Goal: Use online tool/utility: Utilize a website feature to perform a specific function

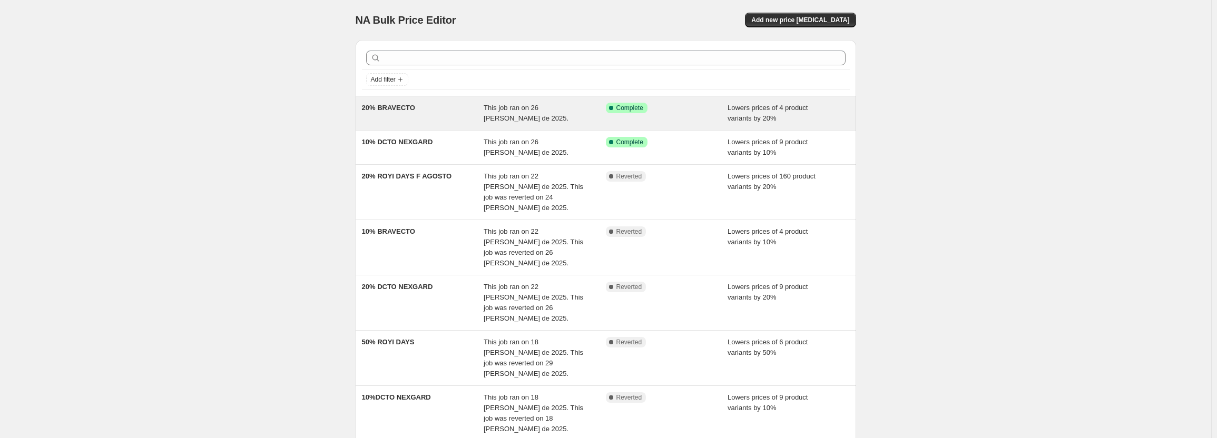
click at [591, 115] on div "This job ran on 26 [PERSON_NAME] de 2025." at bounding box center [545, 113] width 122 height 21
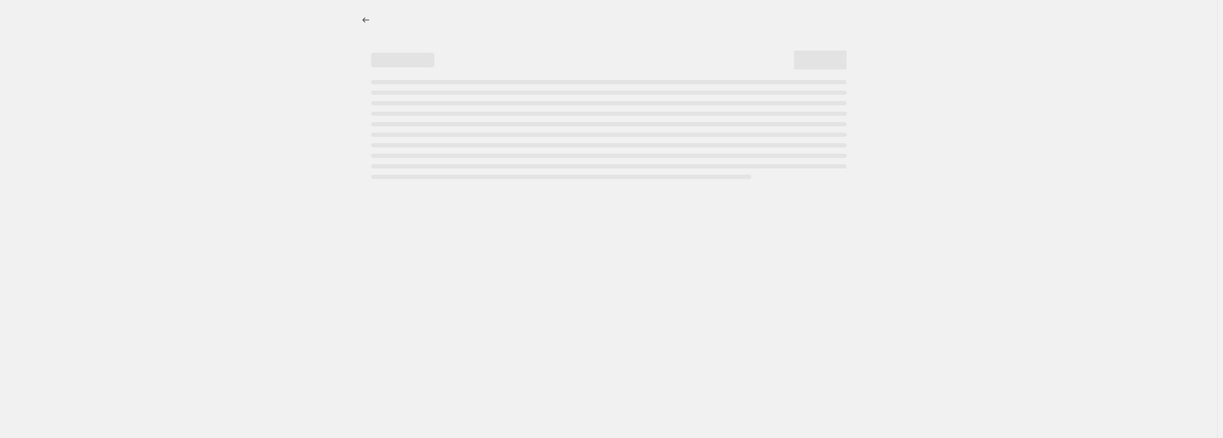
select select "percentage"
select select "pp"
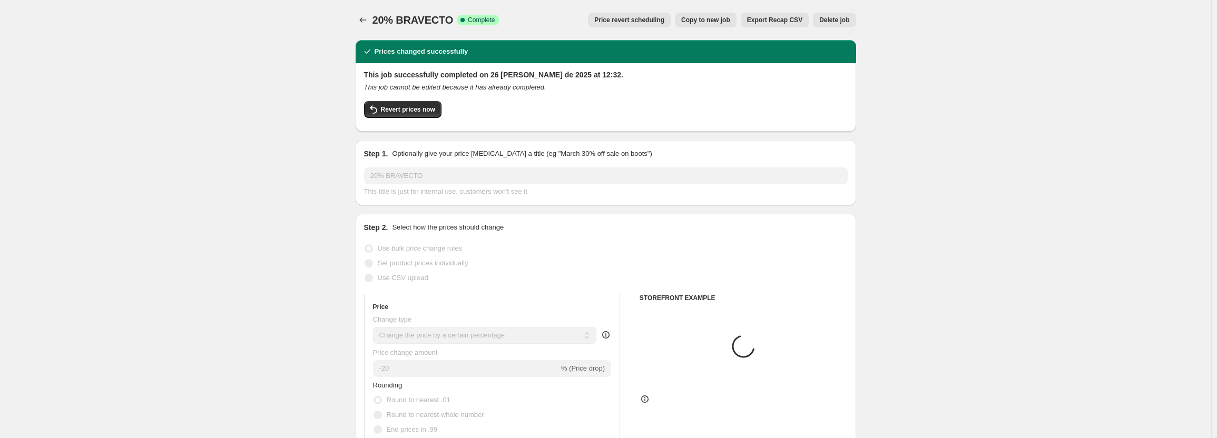
select select "collection"
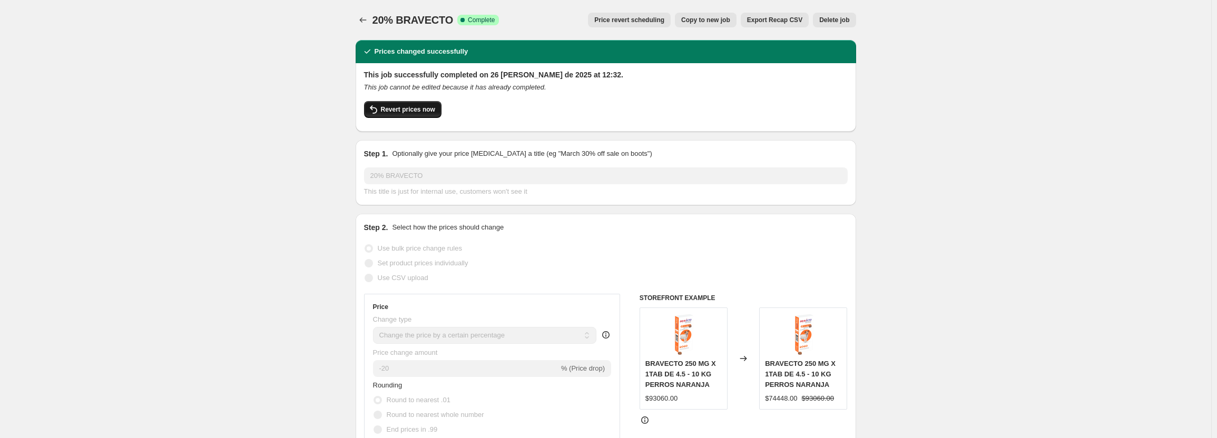
click at [433, 114] on button "Revert prices now" at bounding box center [402, 109] width 77 height 17
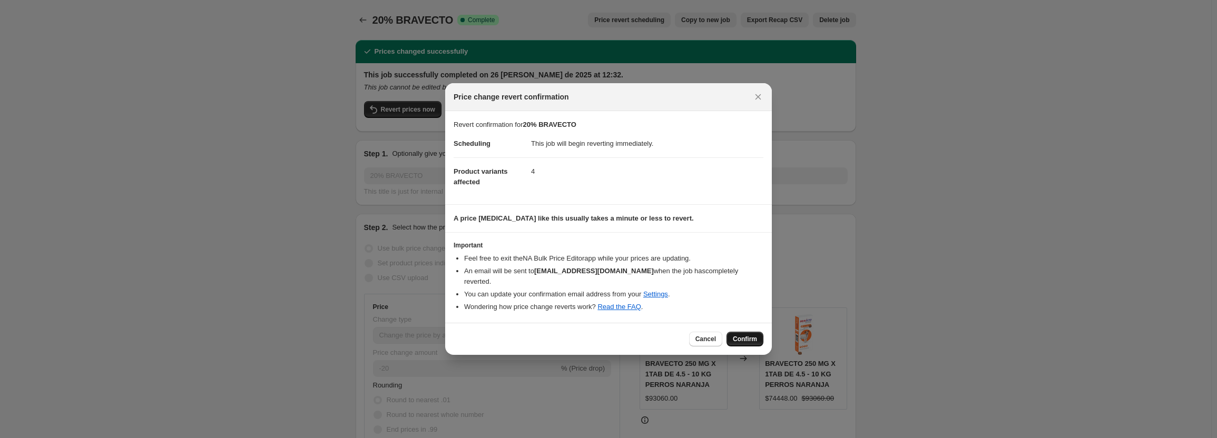
click at [757, 337] on span "Confirm" at bounding box center [745, 339] width 24 height 8
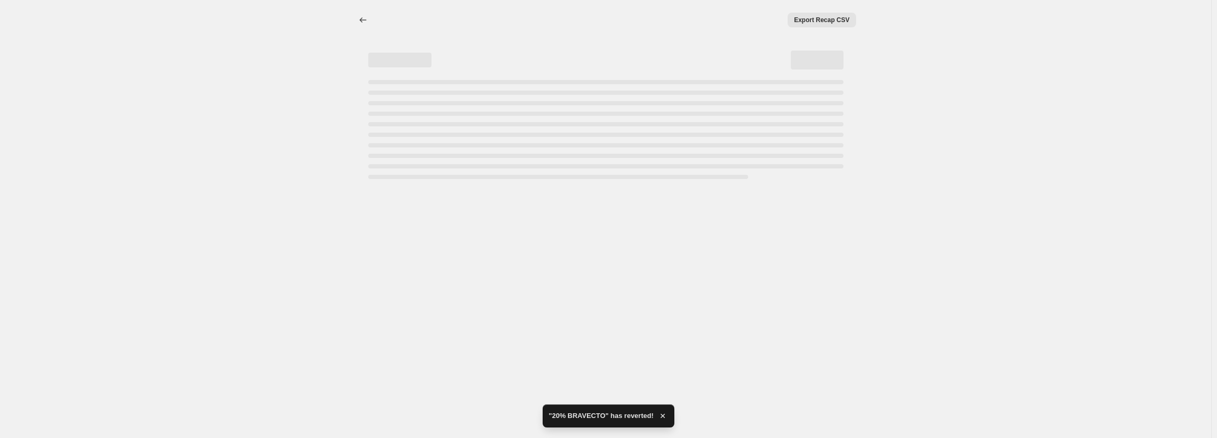
select select "percentage"
select select "pp"
select select "collection"
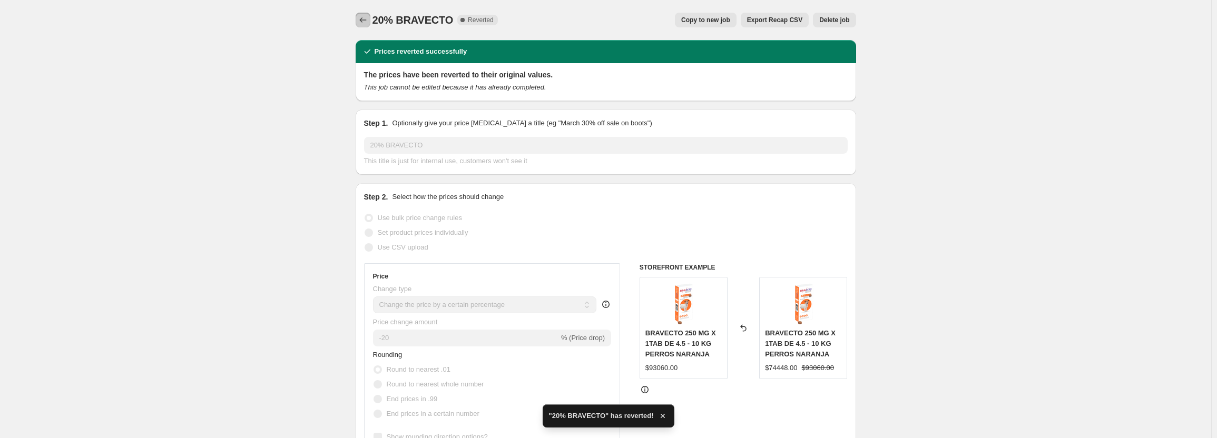
click at [361, 20] on icon "Price change jobs" at bounding box center [363, 20] width 11 height 11
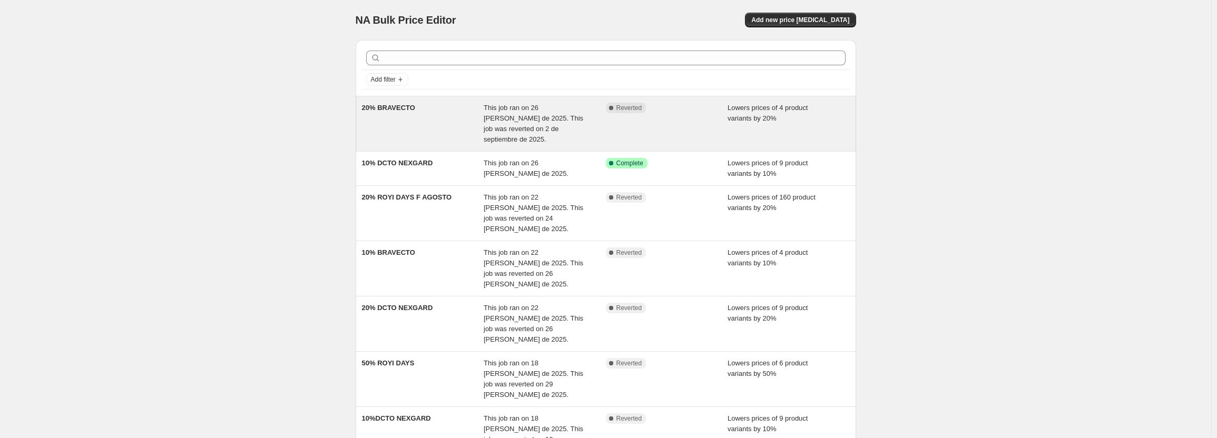
click at [639, 126] on div "Complete Reverted" at bounding box center [667, 124] width 122 height 42
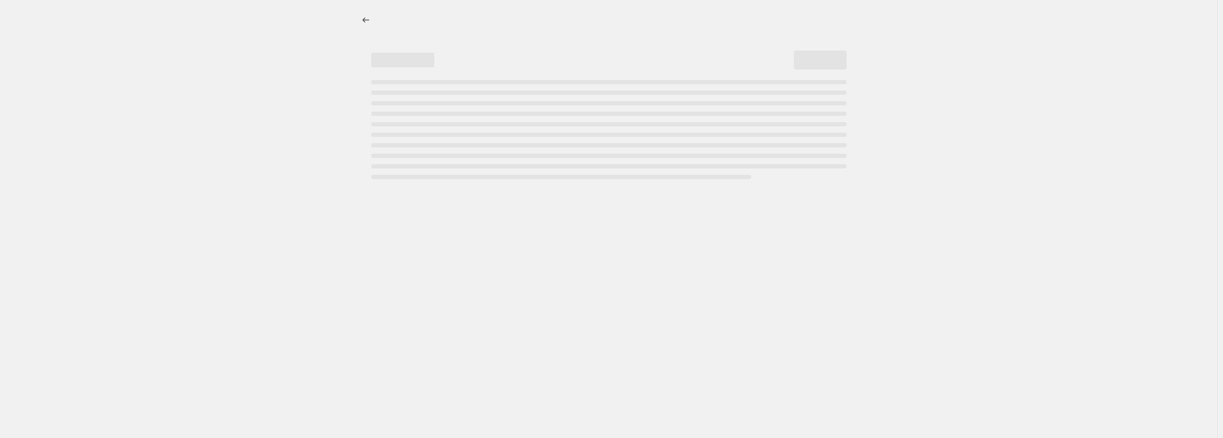
select select "percentage"
select select "pp"
select select "collection"
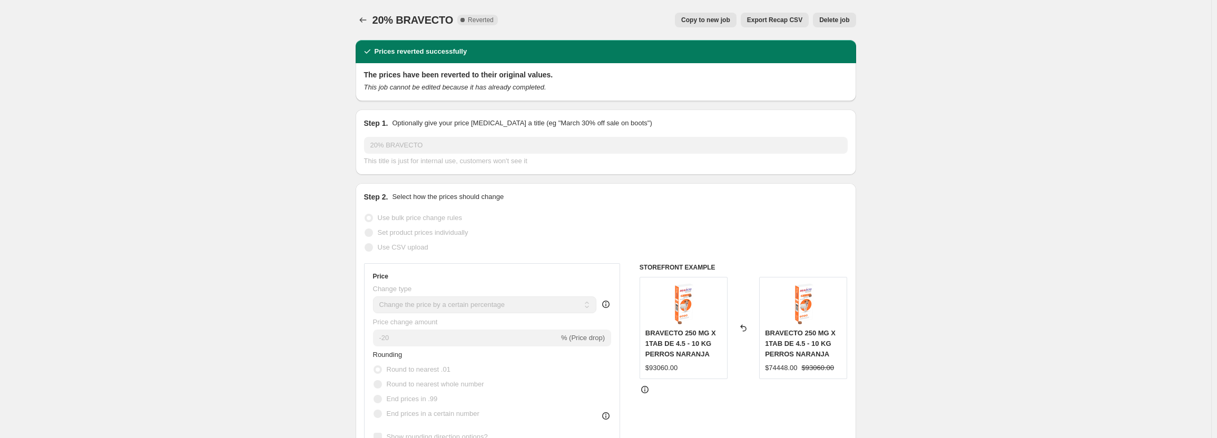
click at [721, 23] on span "Copy to new job" at bounding box center [705, 20] width 49 height 8
select select "percentage"
select select "pp"
select select "collection"
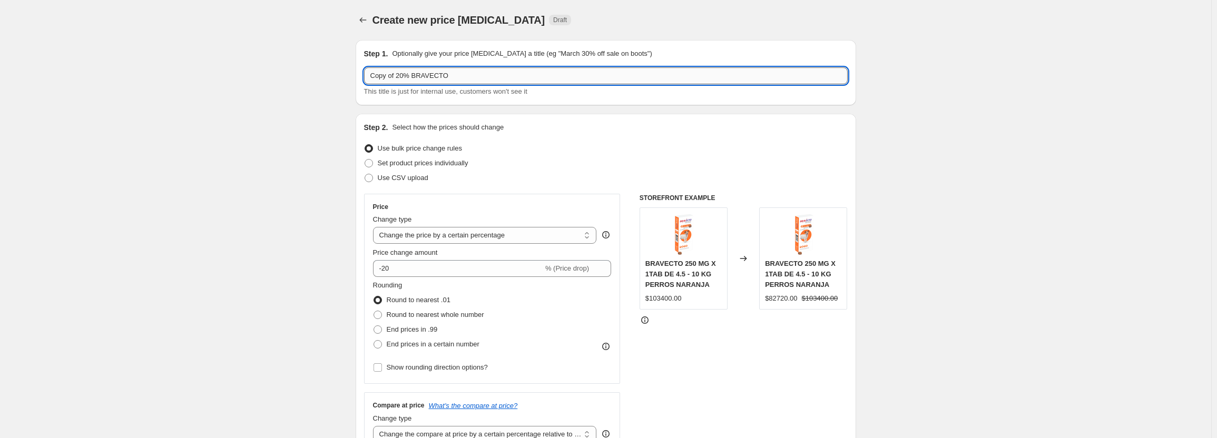
click at [398, 76] on input "Copy of 20% BRAVECTO" at bounding box center [606, 75] width 484 height 17
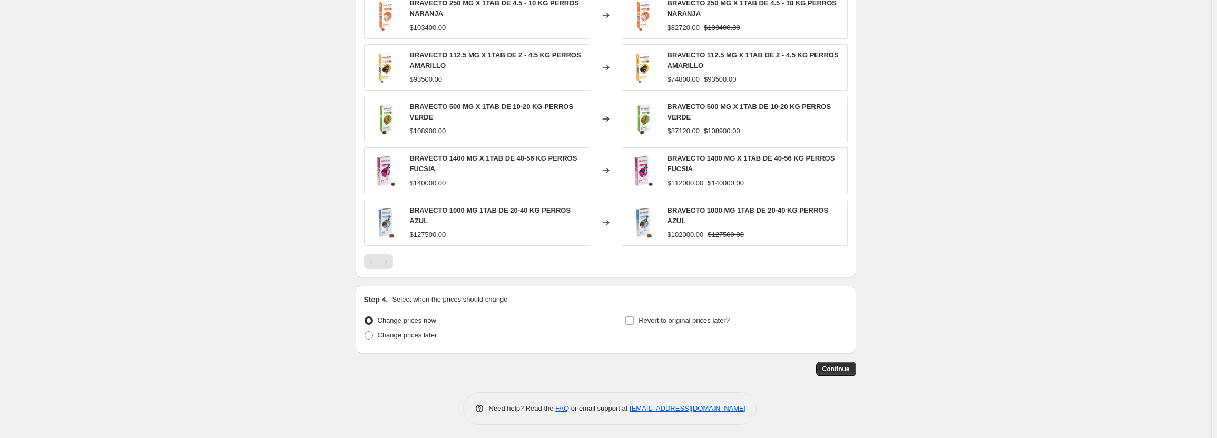
scroll to position [840, 0]
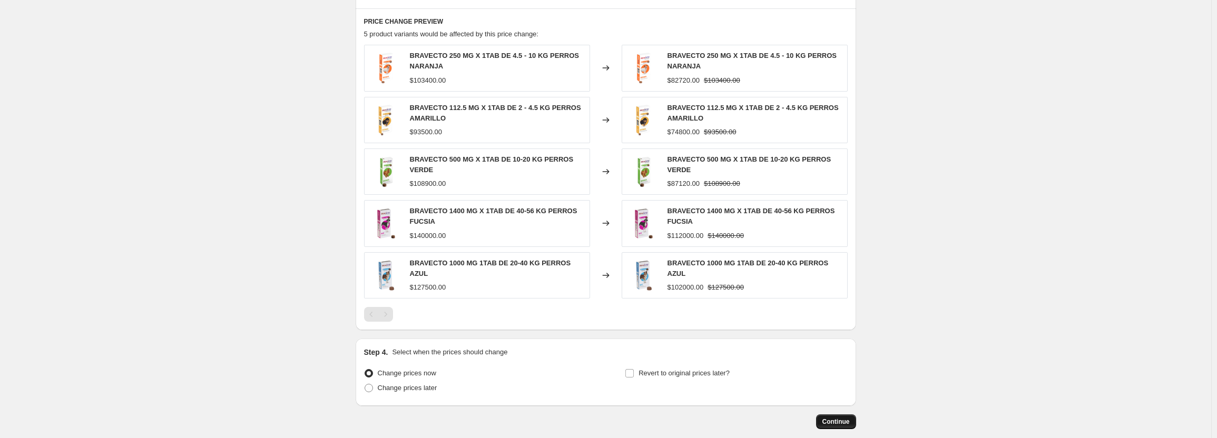
type input "20% BRAVECTO"
click at [841, 419] on span "Continue" at bounding box center [836, 422] width 27 height 8
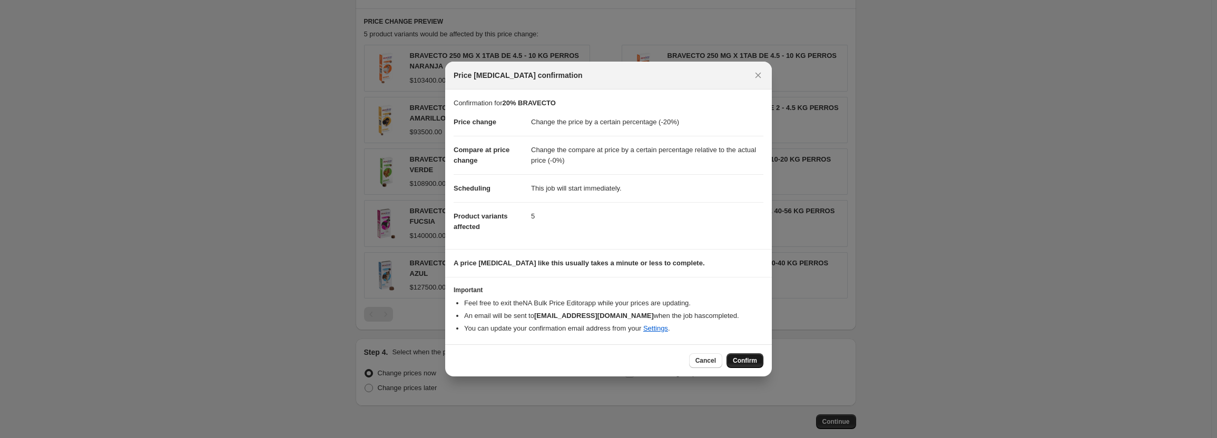
click at [751, 360] on span "Confirm" at bounding box center [745, 361] width 24 height 8
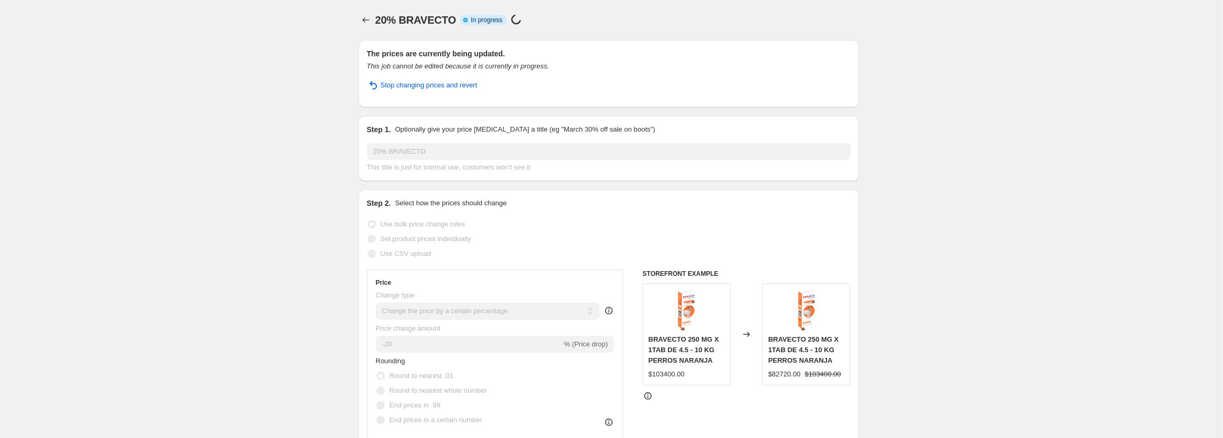
select select "percentage"
select select "pp"
select select "collection"
